Goal: Information Seeking & Learning: Learn about a topic

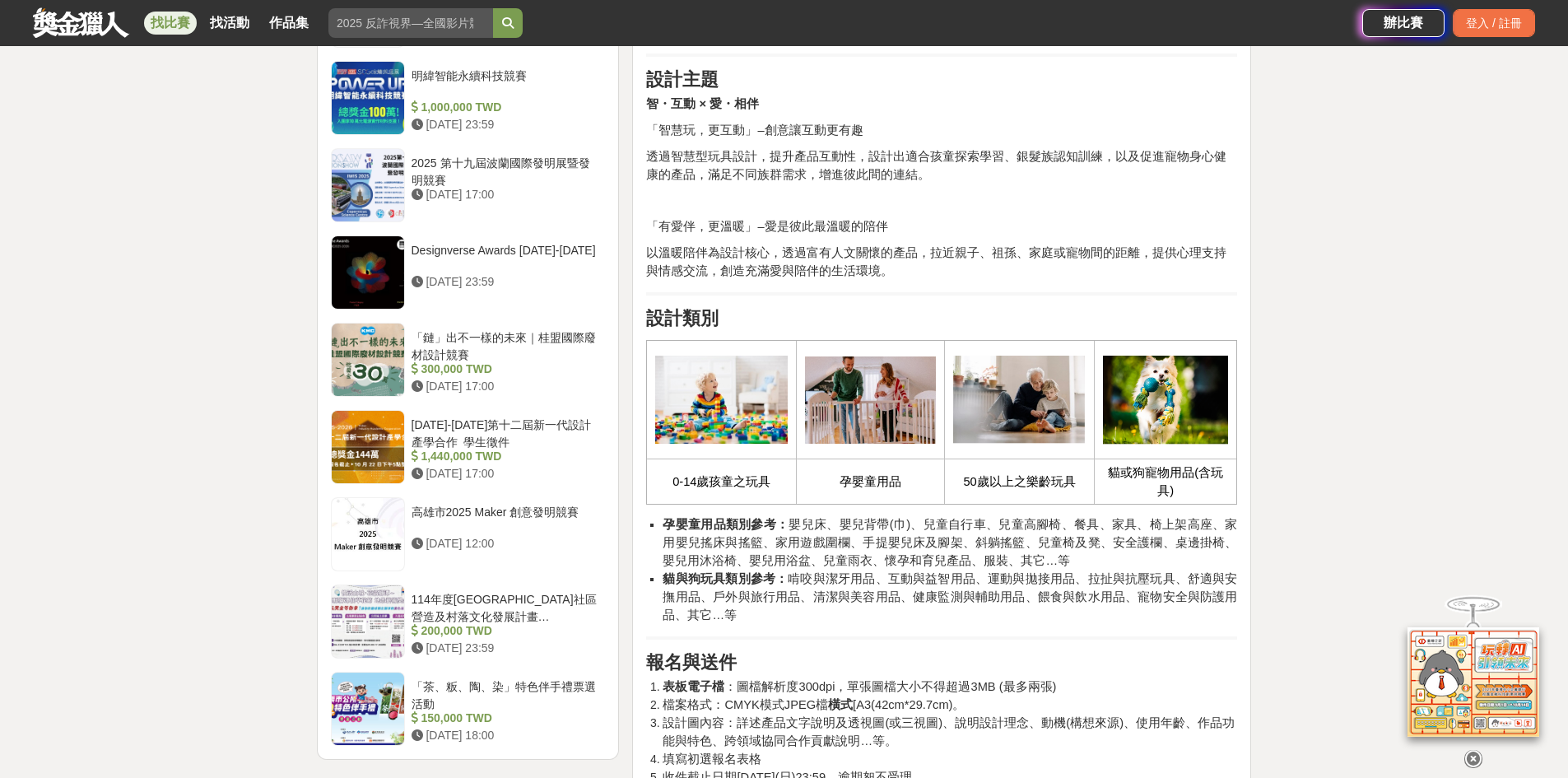
scroll to position [1695, 0]
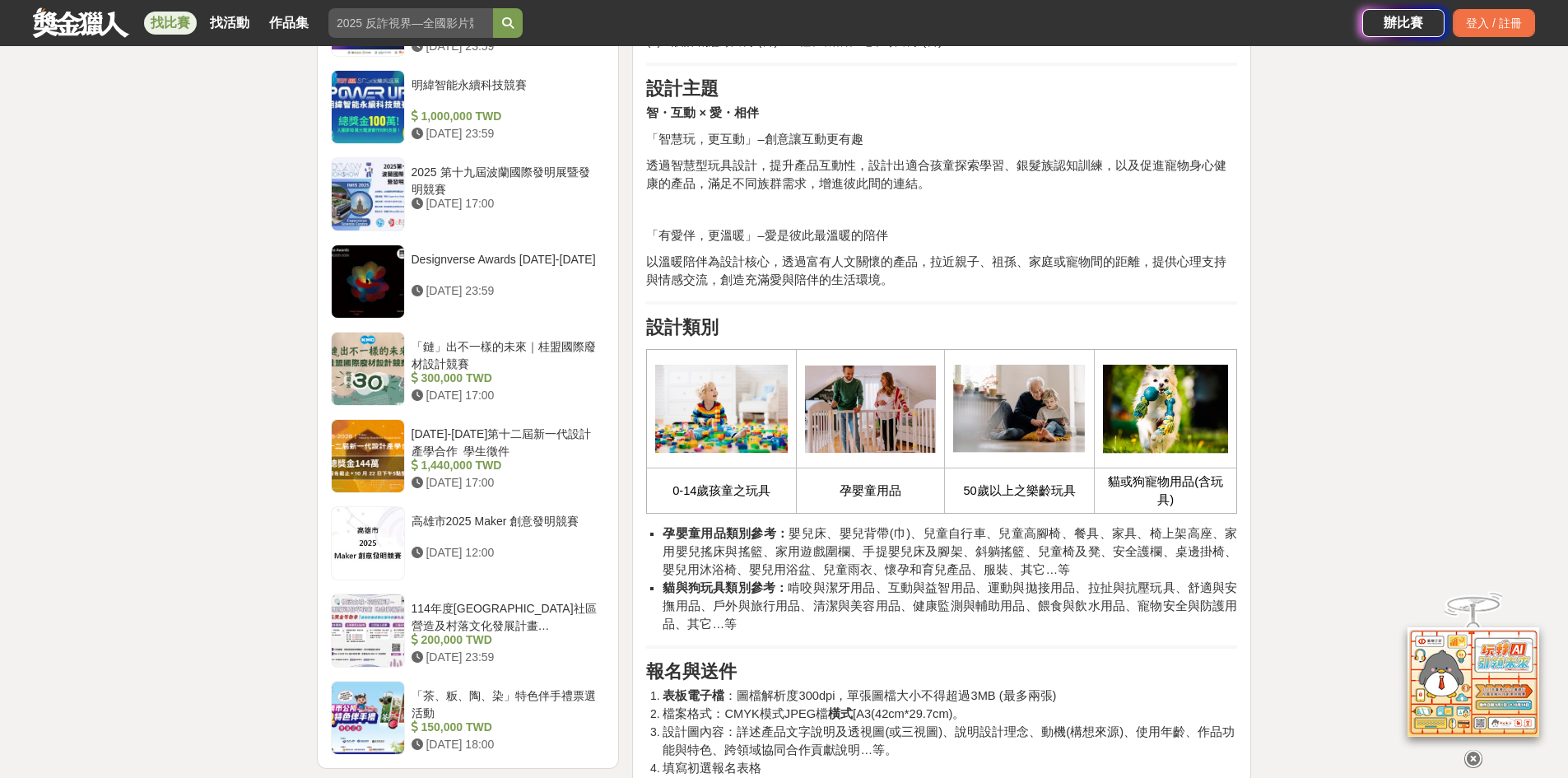
drag, startPoint x: 650, startPoint y: 264, endPoint x: 911, endPoint y: 292, distance: 262.5
copy span
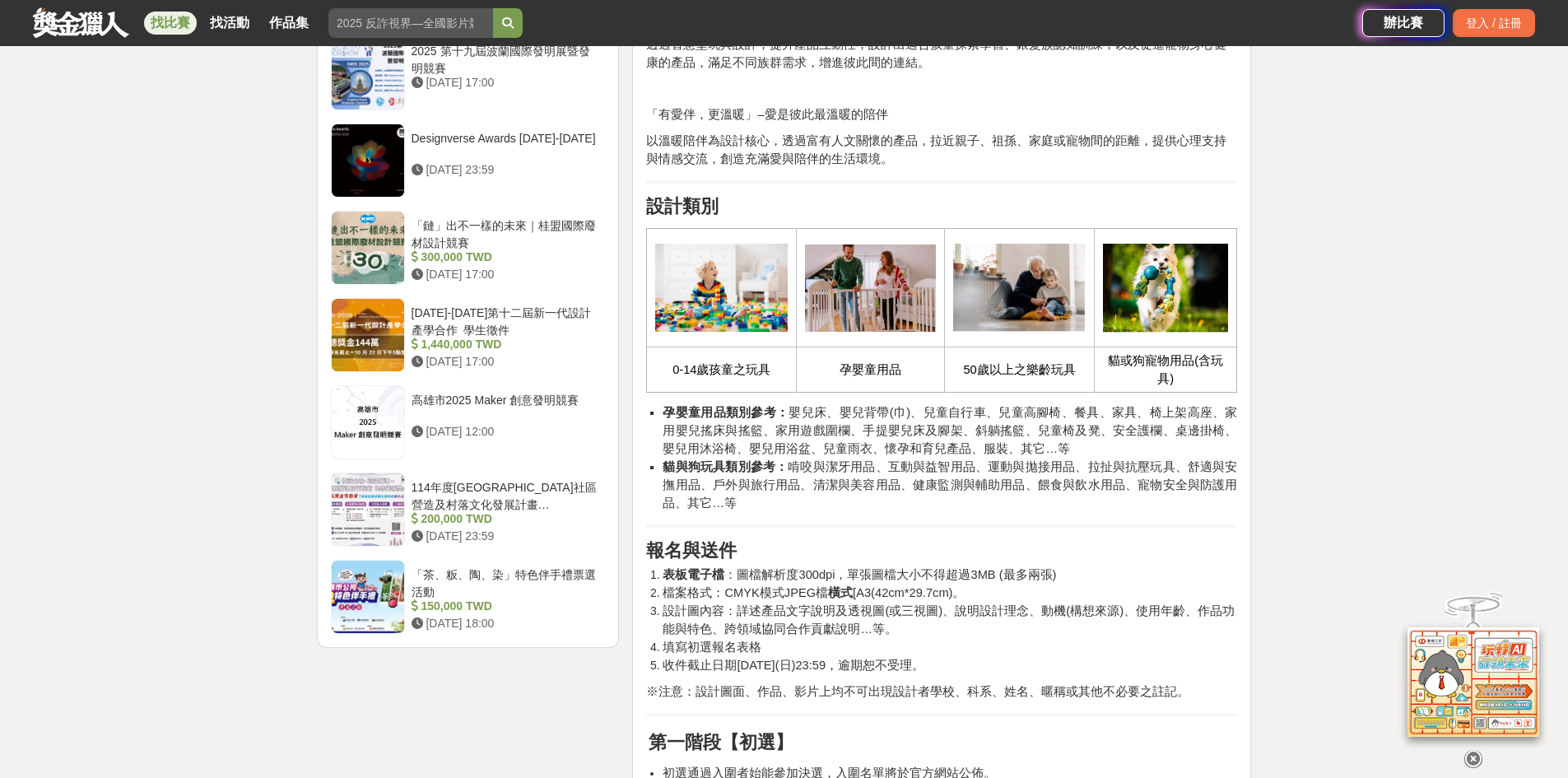
scroll to position [1859, 0]
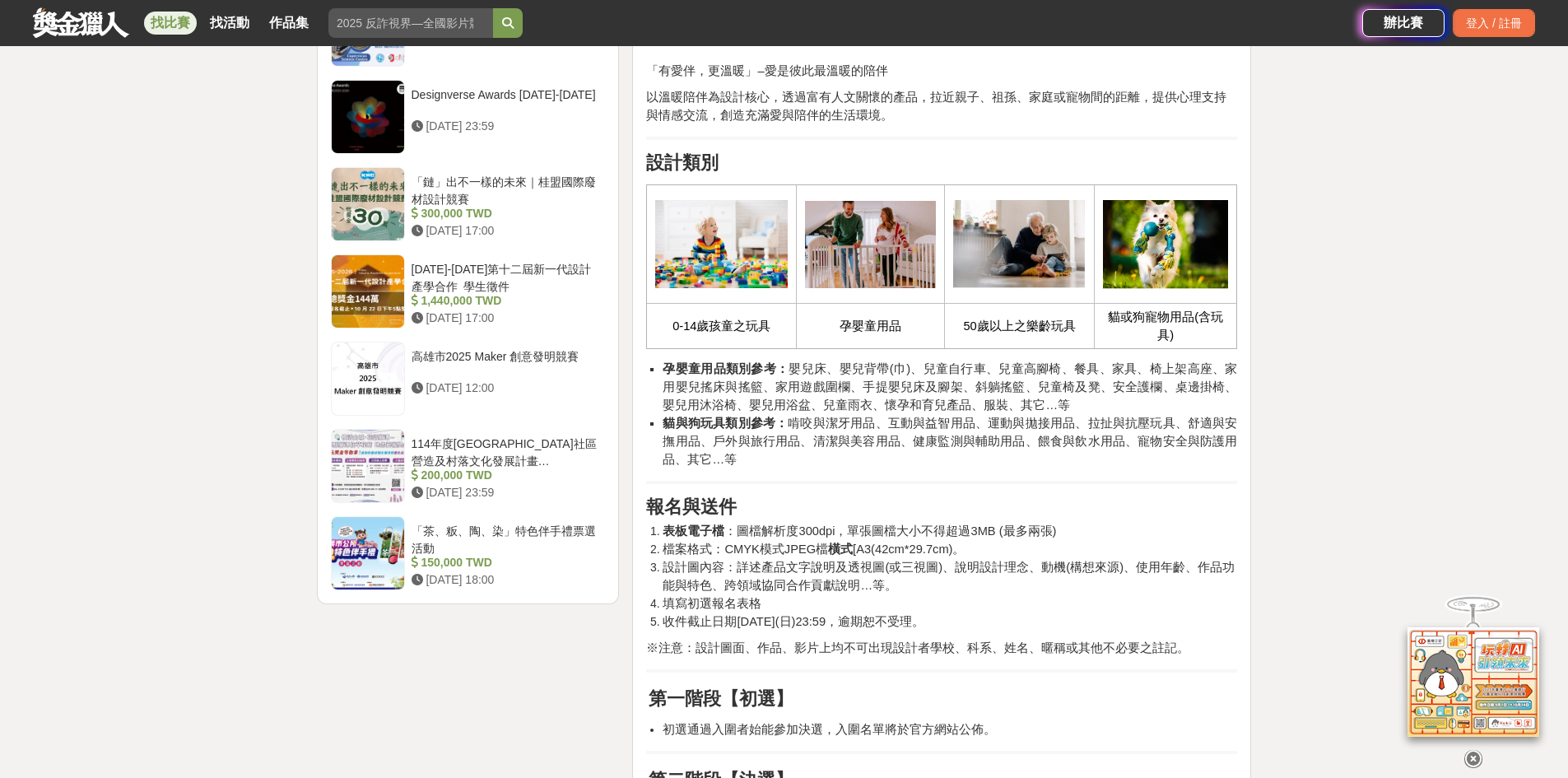
click at [783, 498] on h2 "報名與送件" at bounding box center [941, 508] width 591 height 21
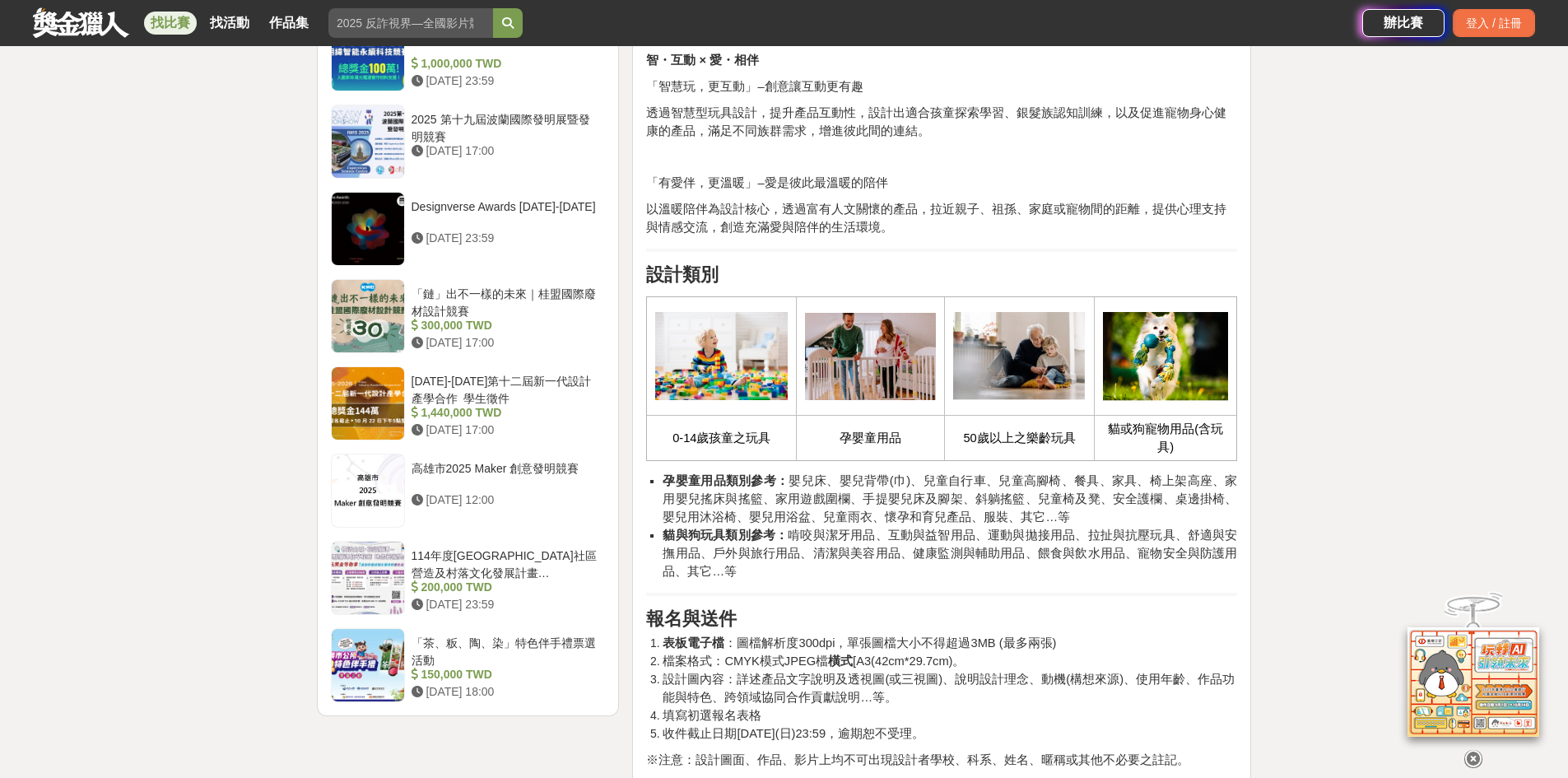
scroll to position [1695, 0]
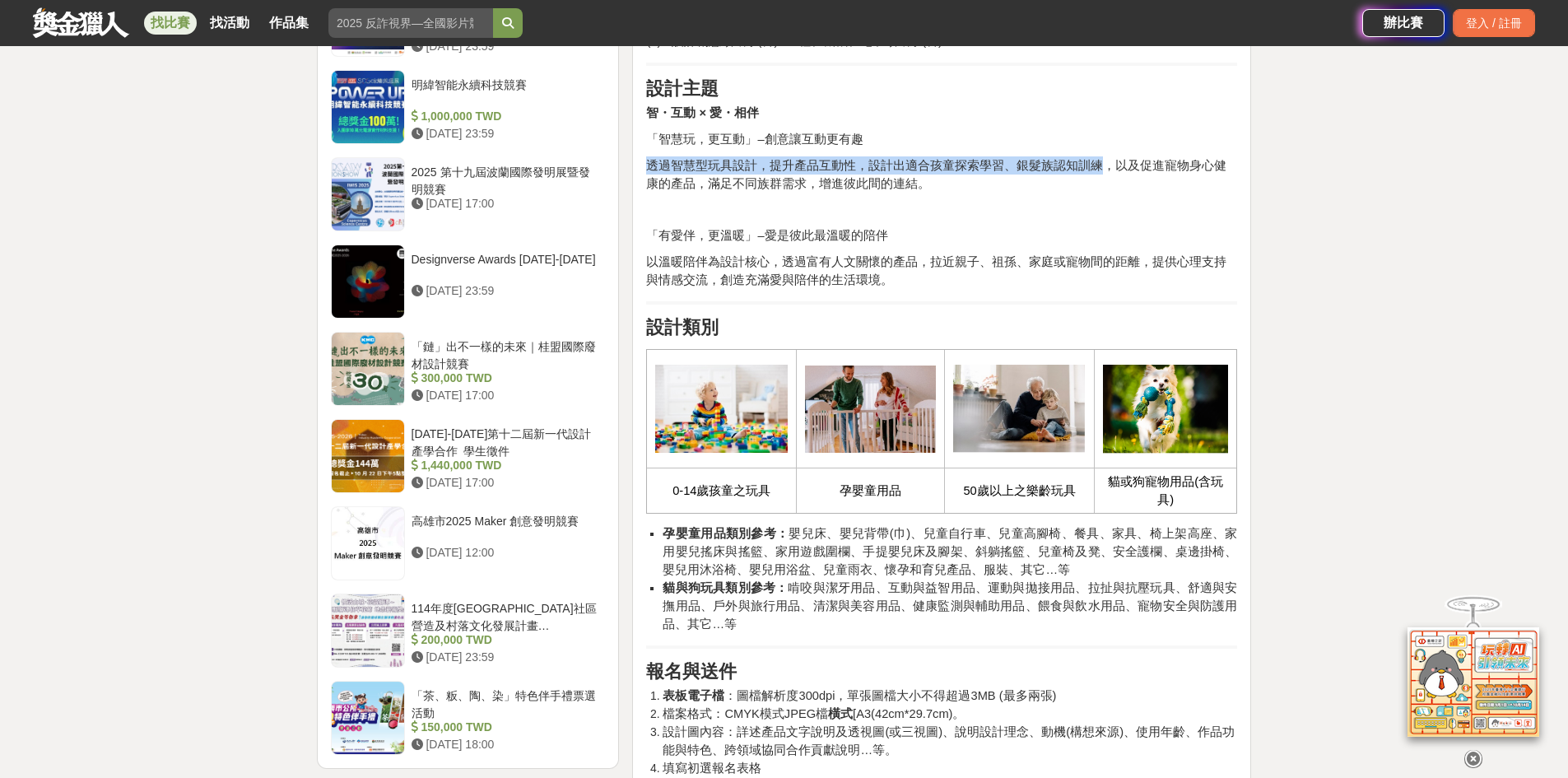
drag, startPoint x: 645, startPoint y: 165, endPoint x: 1091, endPoint y: 169, distance: 446.0
copy span "透過智慧型玩具設計，提升產品互動性，設計出適合孩童探索學習、銀髮族認知訓練"
click at [848, 611] on span "貓與狗玩具類別參考： 啃咬與潔牙用品、互動與益智用品、運動與拋接用品、拉扯與抗壓玩具、舒適與安撫用品、戶外與旅行用品、清潔與美容用品、健康監測與輔助用品、餵食…" at bounding box center [949, 606] width 574 height 49
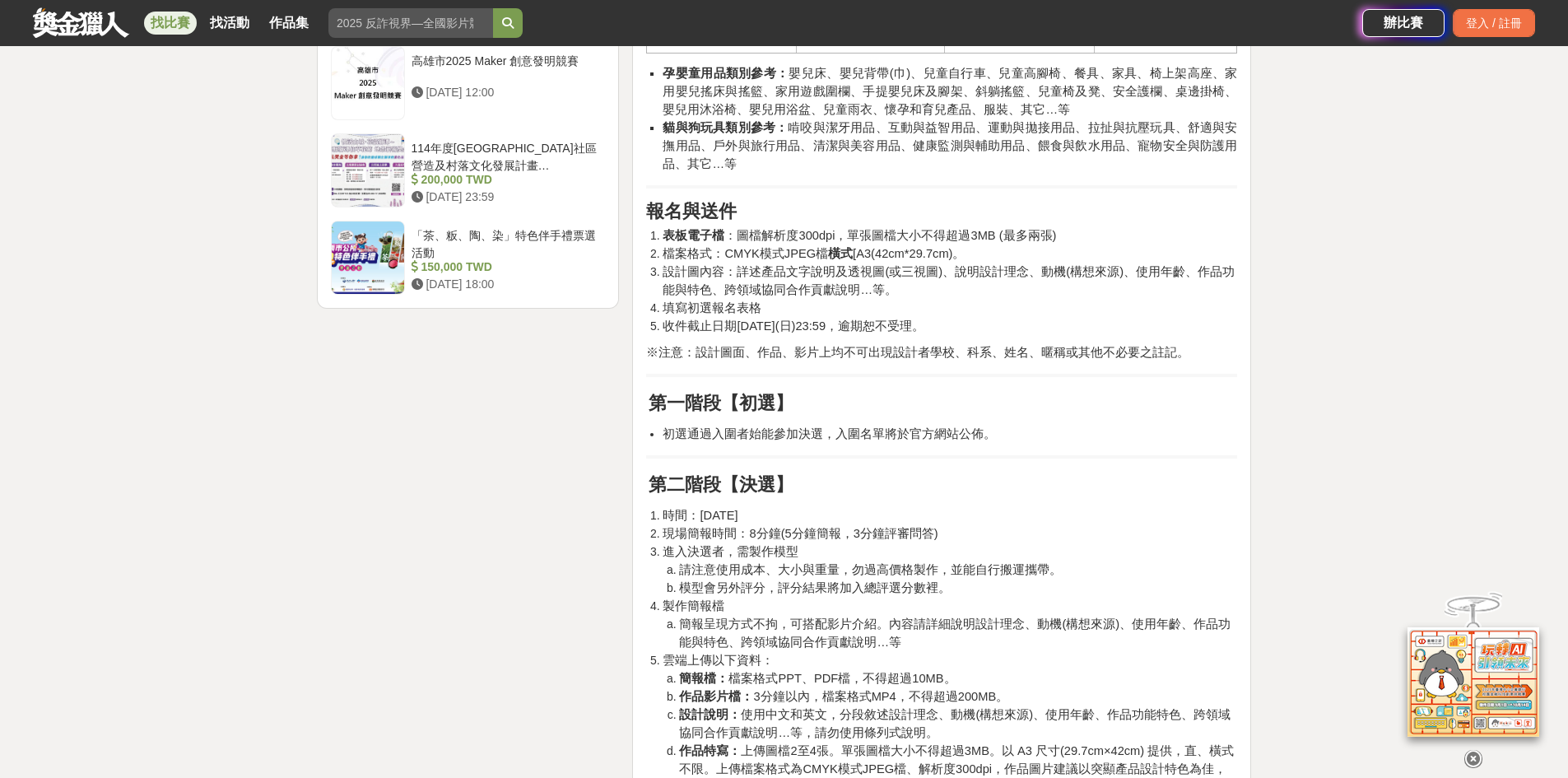
scroll to position [1859, 0]
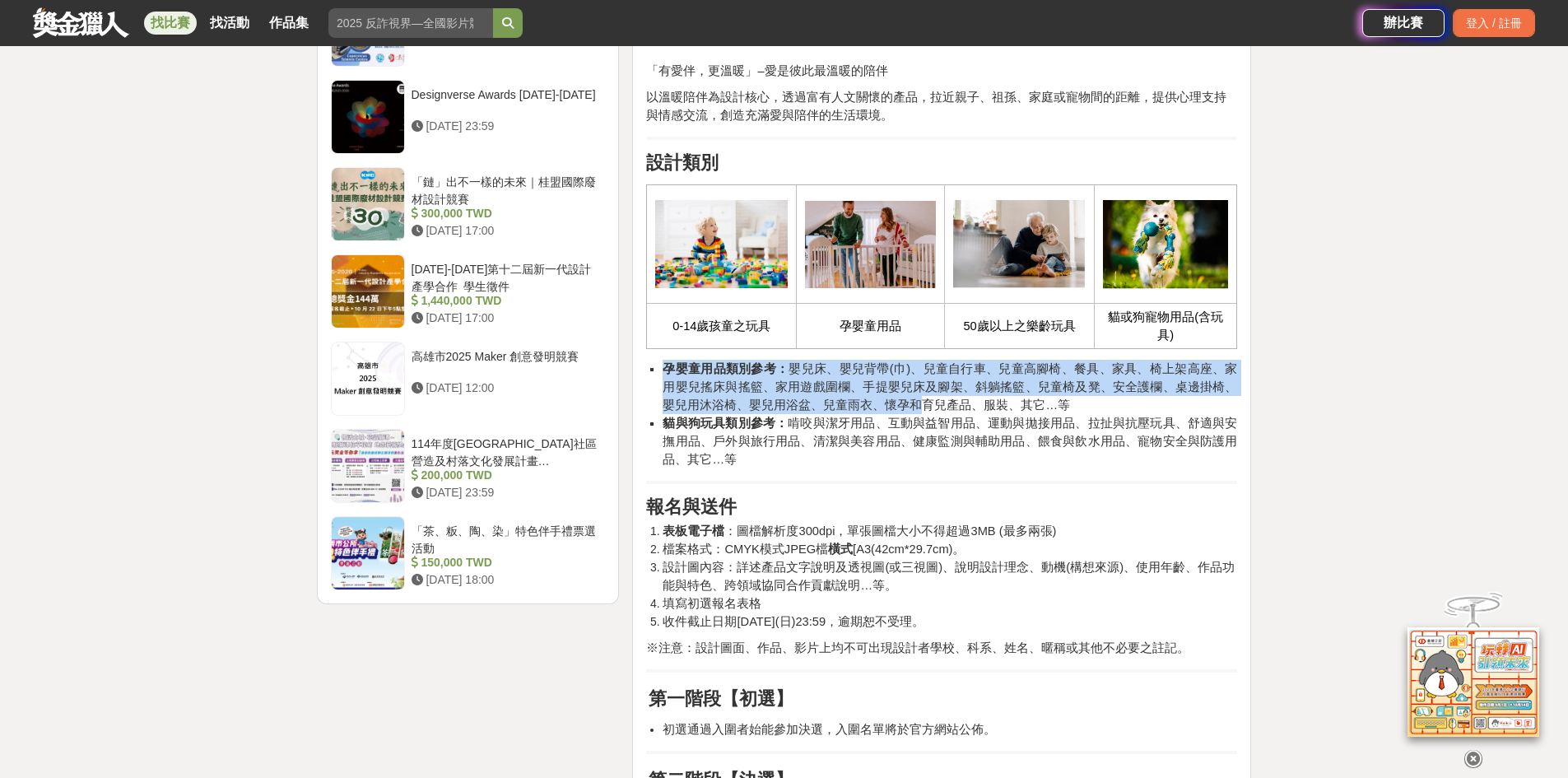
drag, startPoint x: 666, startPoint y: 373, endPoint x: 892, endPoint y: 398, distance: 227.4
click at [892, 398] on span "孕嬰童用品類別參考： 嬰兒床、嬰兒背帶(巾)、兒童自行車、兒童高腳椅、餐具、家具、椅上架高座、家用嬰兒搖床與搖籃、家用遊戲圍欄、手提嬰兒床及腳架、斜躺搖籃、兒…" at bounding box center [949, 387] width 574 height 49
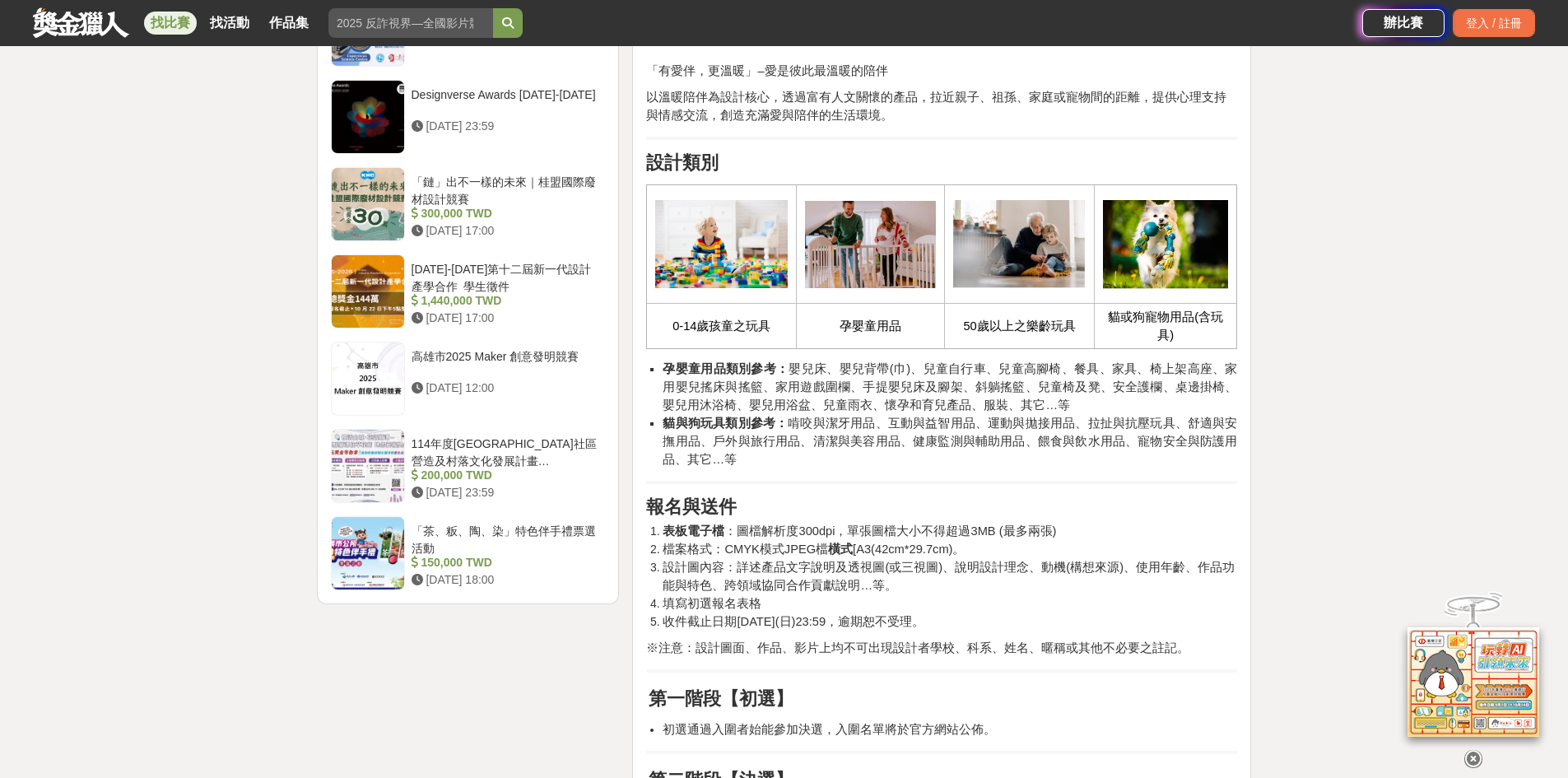
click at [987, 425] on span "貓與狗玩具類別參考： 啃咬與潔牙用品、互動與益智用品、運動與拋接用品、拉扯與抗壓玩具、舒適與安撫用品、戶外與旅行用品、清潔與美容用品、健康監測與輔助用品、餵食…" at bounding box center [949, 441] width 574 height 49
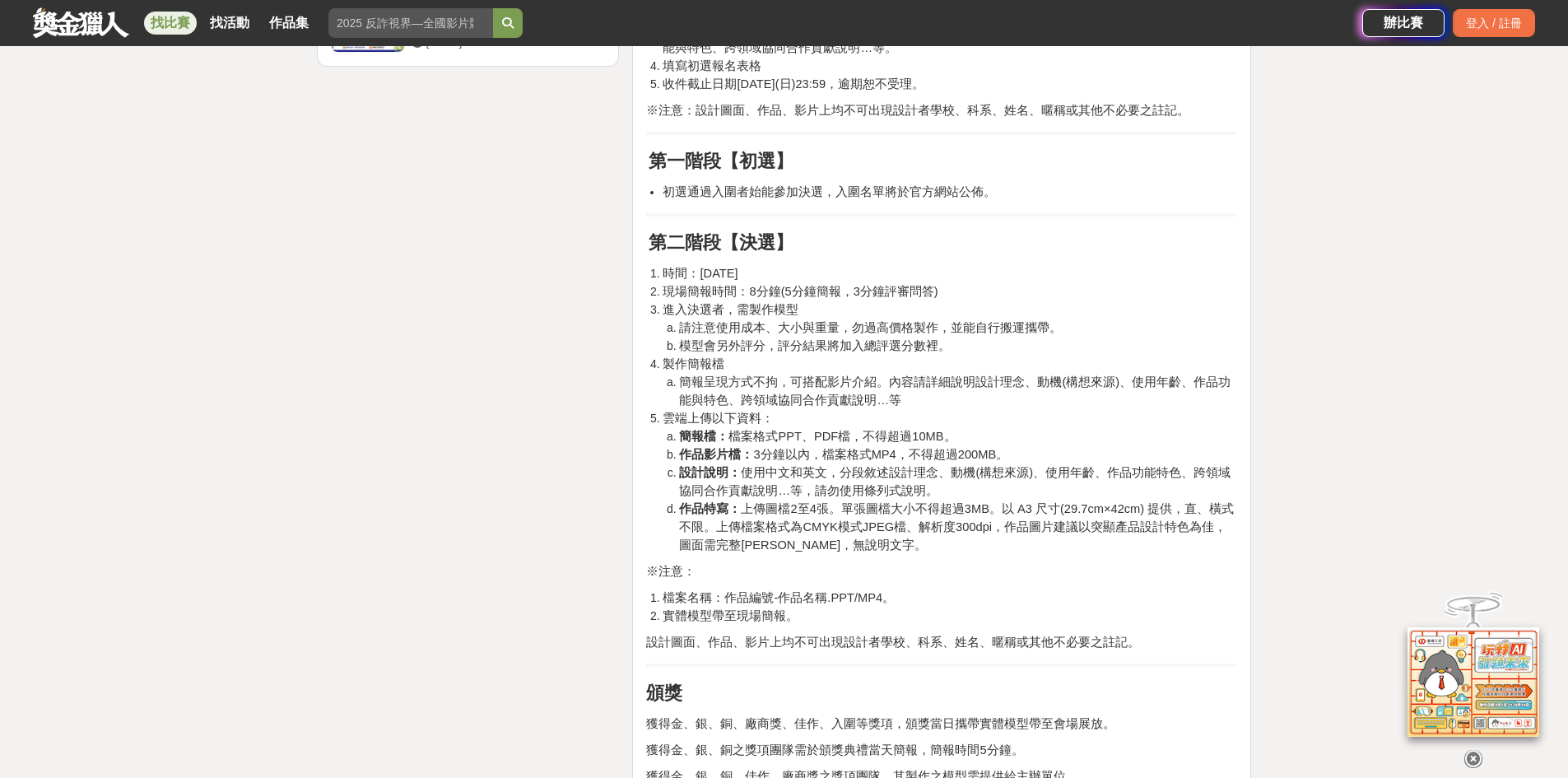
scroll to position [2024, 0]
